Goal: Information Seeking & Learning: Learn about a topic

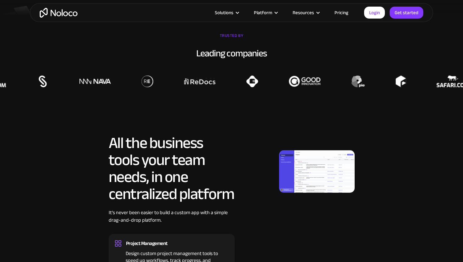
scroll to position [245, 0]
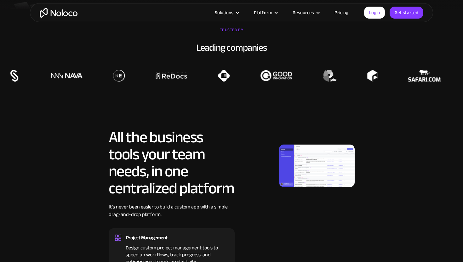
click at [344, 13] on link "Pricing" at bounding box center [342, 13] width 30 height 8
